Goal: Task Accomplishment & Management: Use online tool/utility

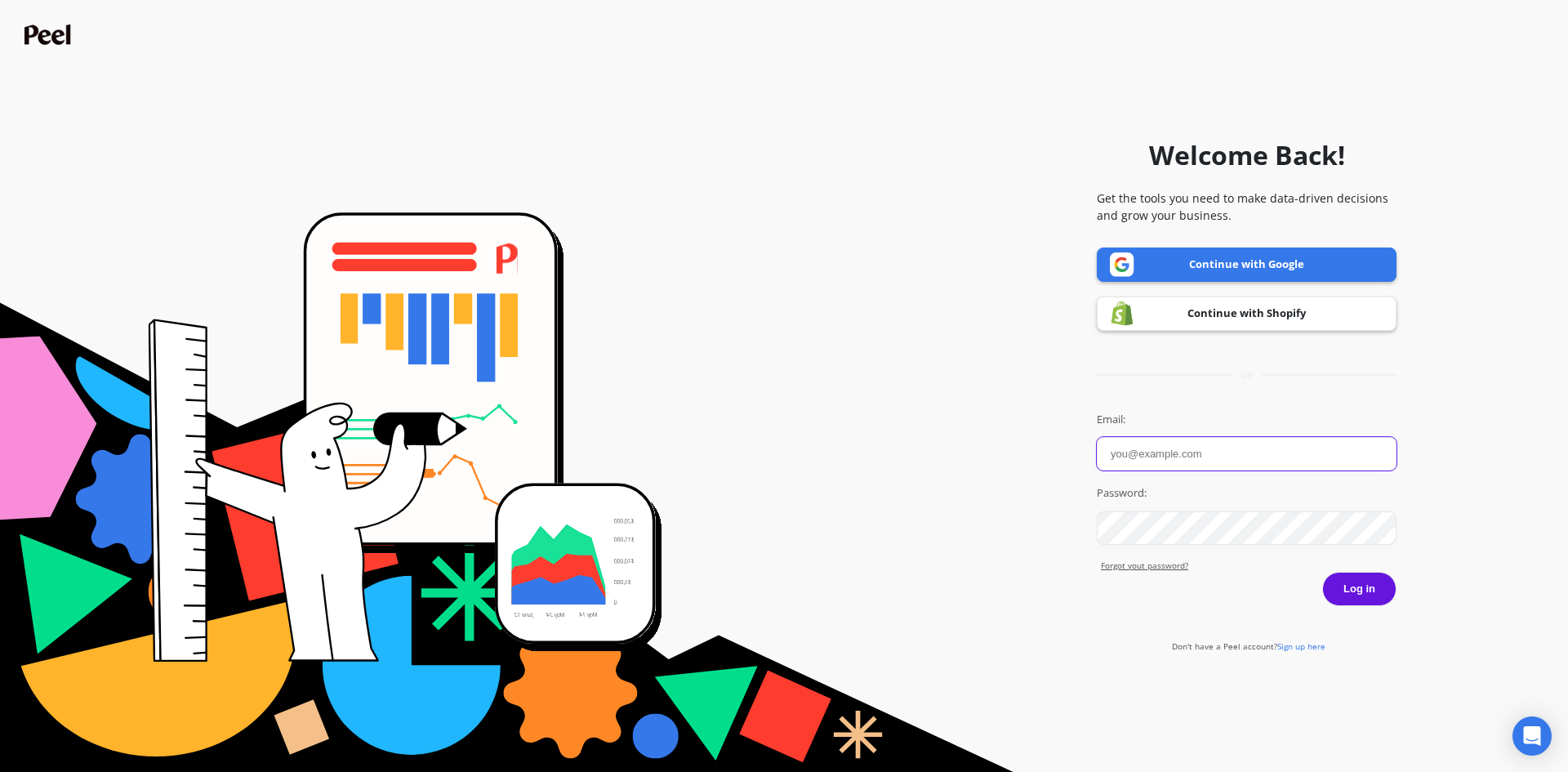
type input "[EMAIL_ADDRESS][DOMAIN_NAME]"
click at [1358, 588] on button "Log in" at bounding box center [1358, 589] width 74 height 35
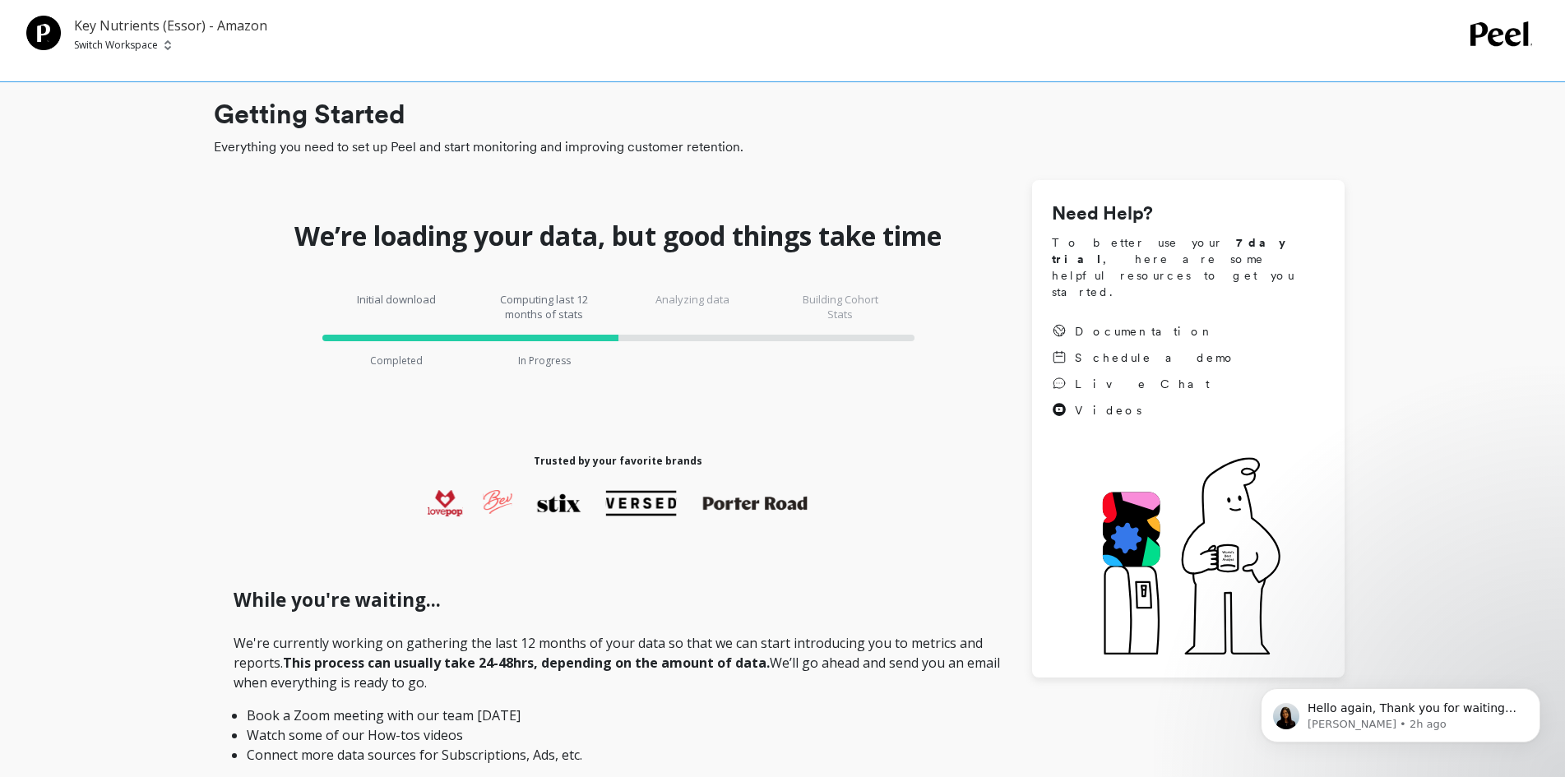
click at [116, 30] on p "Key Nutrients (Essor) - Amazon" at bounding box center [170, 26] width 193 height 20
